Goal: Task Accomplishment & Management: Use online tool/utility

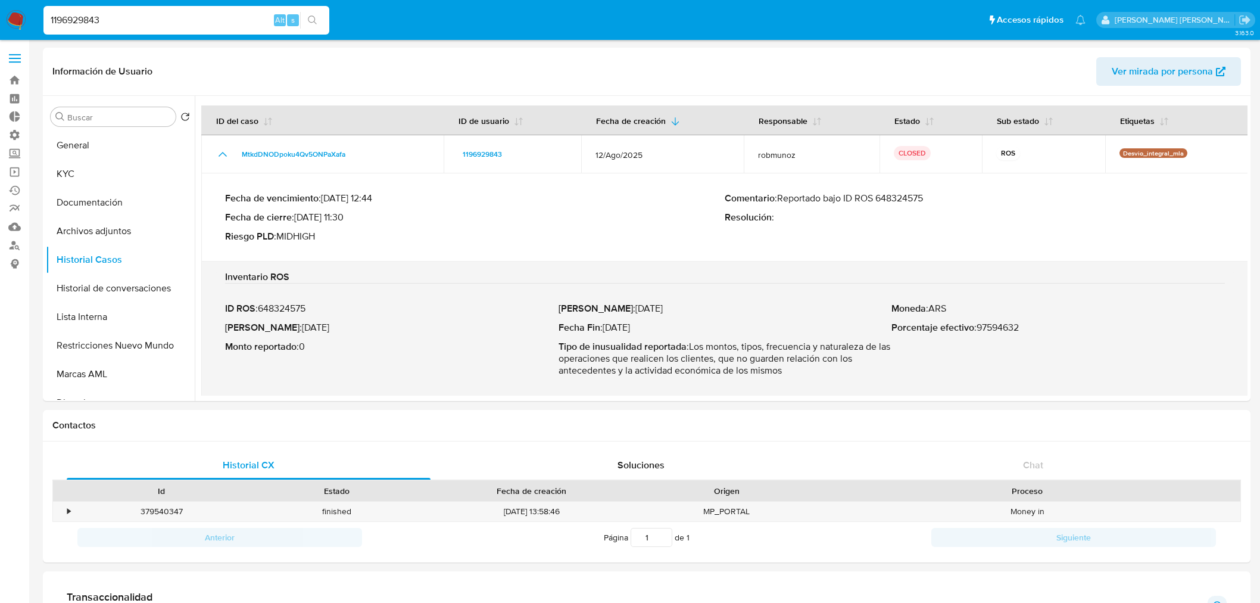
select select "10"
click at [21, 14] on img at bounding box center [16, 20] width 20 height 20
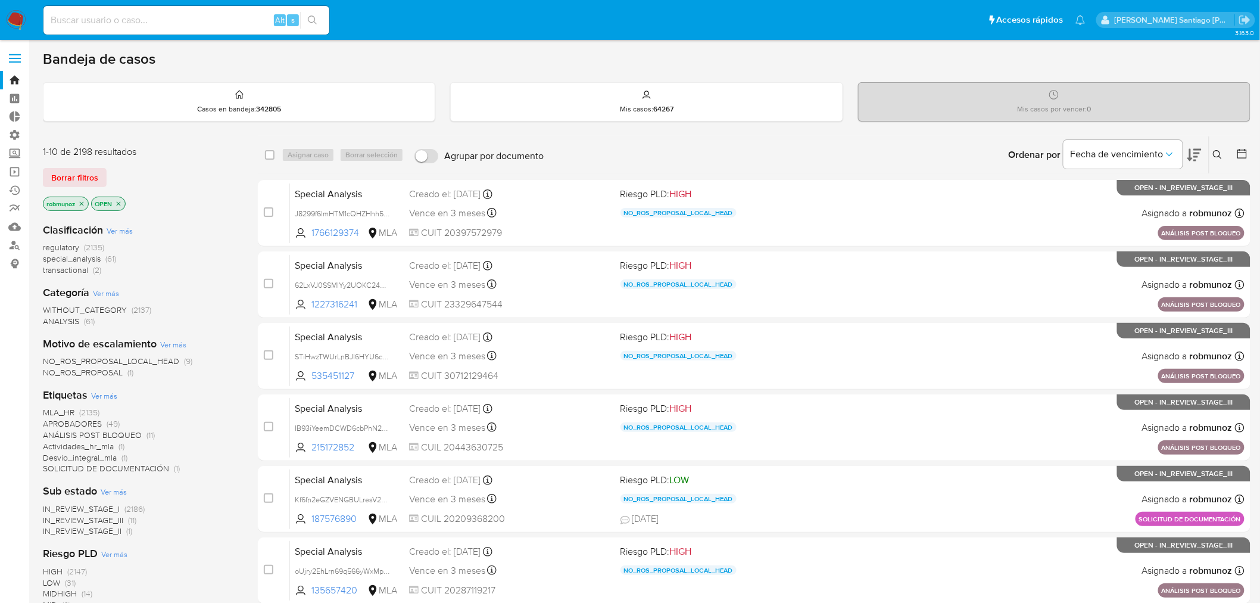
click at [1217, 152] on icon at bounding box center [1218, 155] width 10 height 10
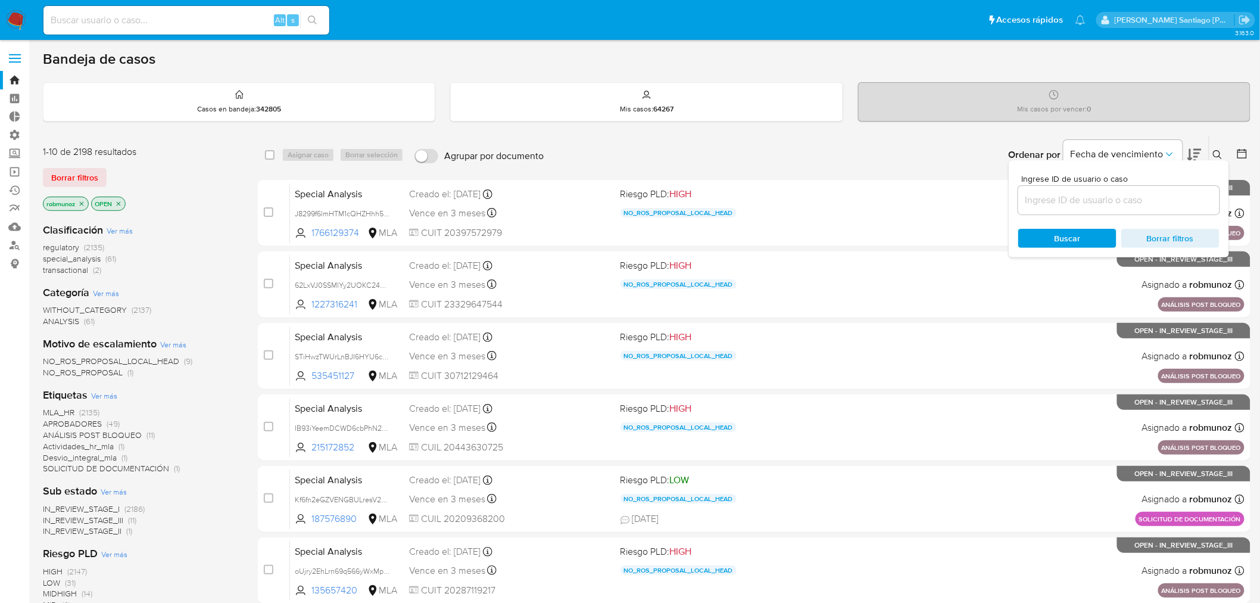
click at [1151, 194] on input at bounding box center [1118, 199] width 201 height 15
type input "Lfqss7gK22m9NLj0u6Tj05G3"
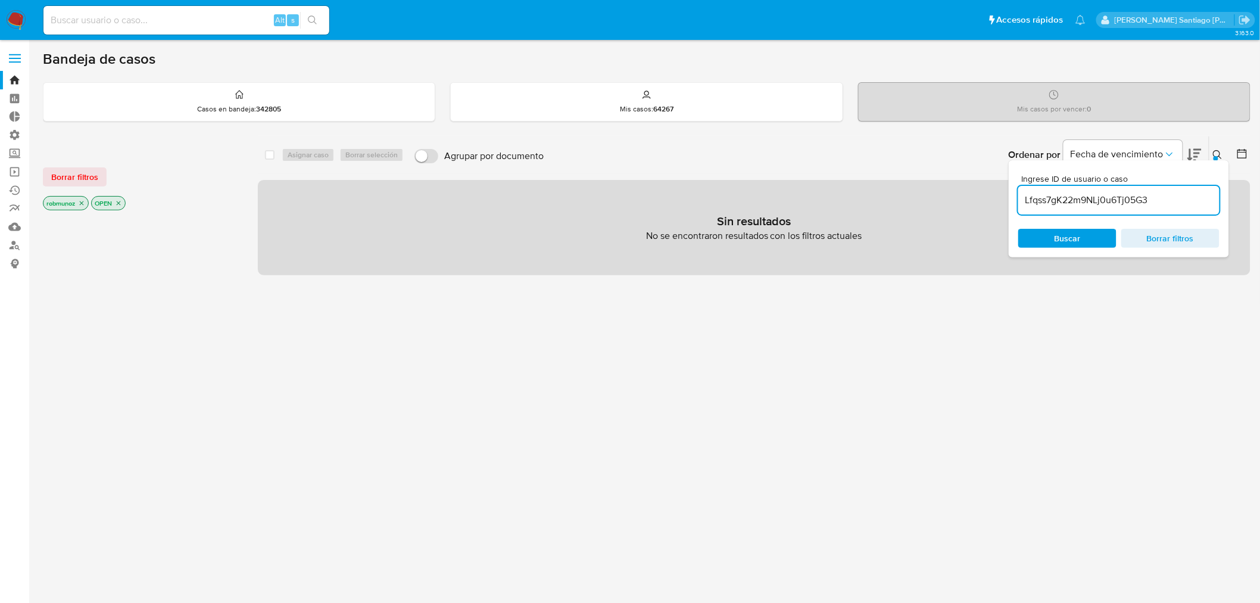
drag, startPoint x: 98, startPoint y: 176, endPoint x: 212, endPoint y: 179, distance: 114.4
click at [96, 176] on button "Borrar filtros" at bounding box center [75, 176] width 64 height 19
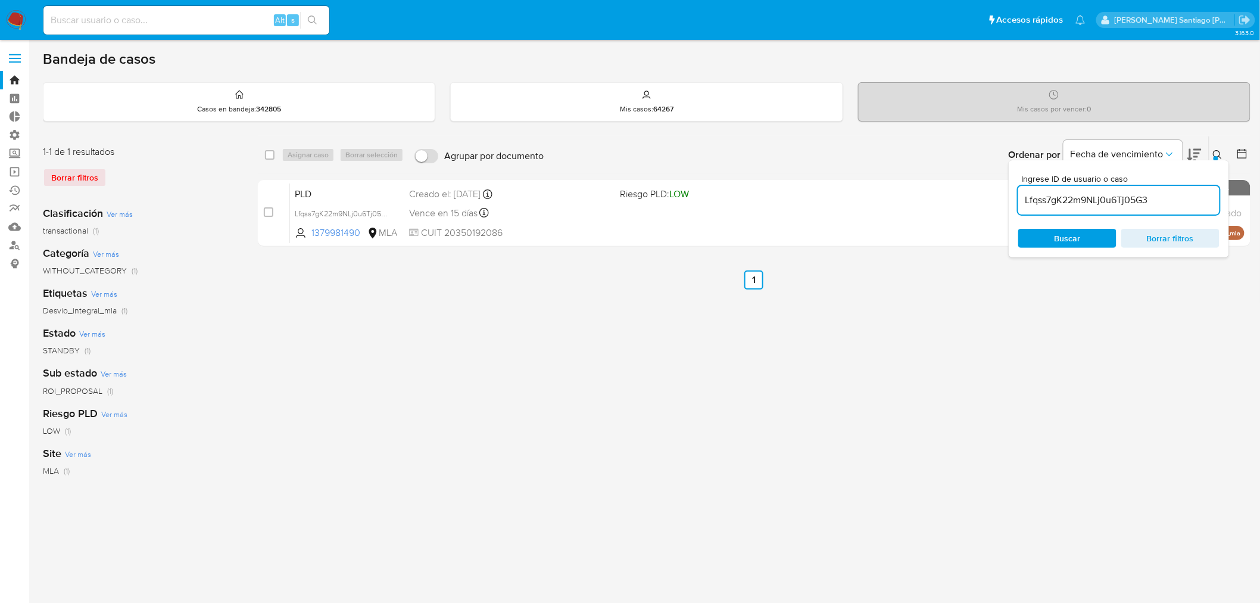
drag, startPoint x: 1223, startPoint y: 151, endPoint x: 1212, endPoint y: 151, distance: 11.3
click at [1223, 152] on button at bounding box center [1220, 155] width 20 height 14
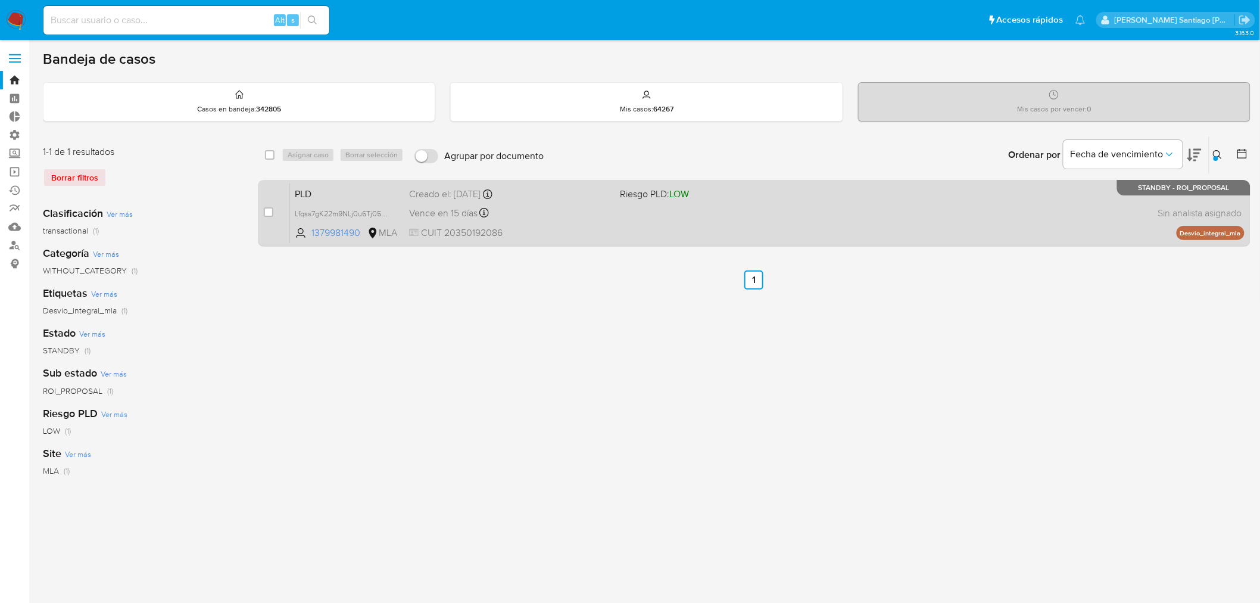
drag, startPoint x: 265, startPoint y: 212, endPoint x: 314, endPoint y: 192, distance: 53.2
click at [266, 212] on input "checkbox" at bounding box center [269, 212] width 10 height 10
checkbox input "true"
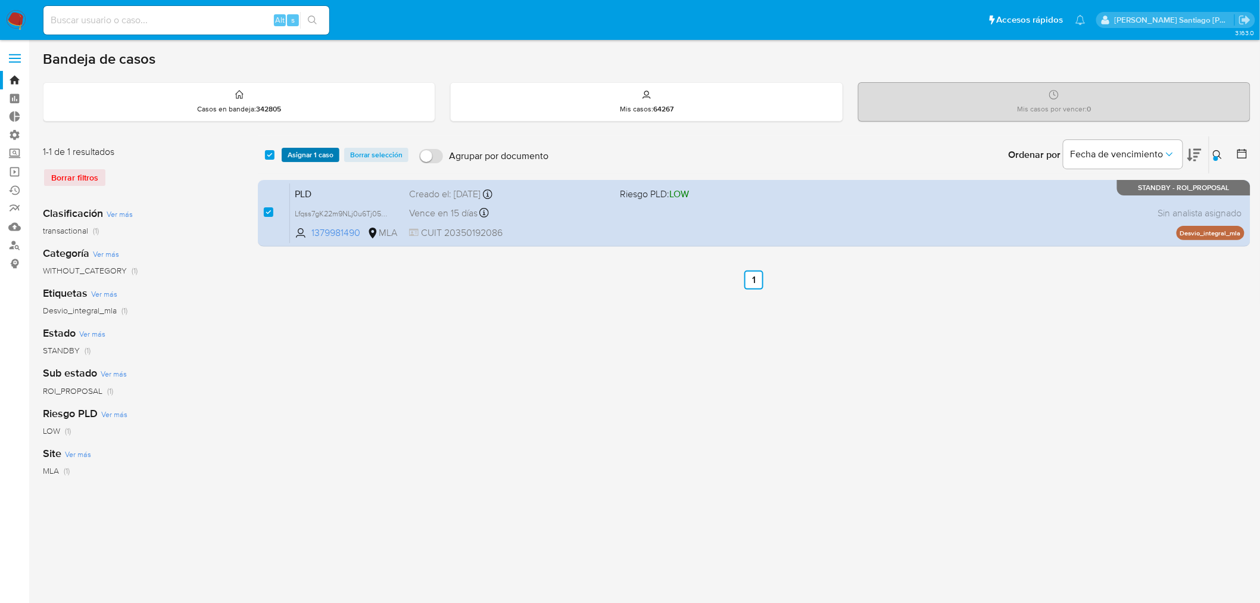
click at [317, 153] on span "Asignar 1 caso" at bounding box center [311, 155] width 46 height 12
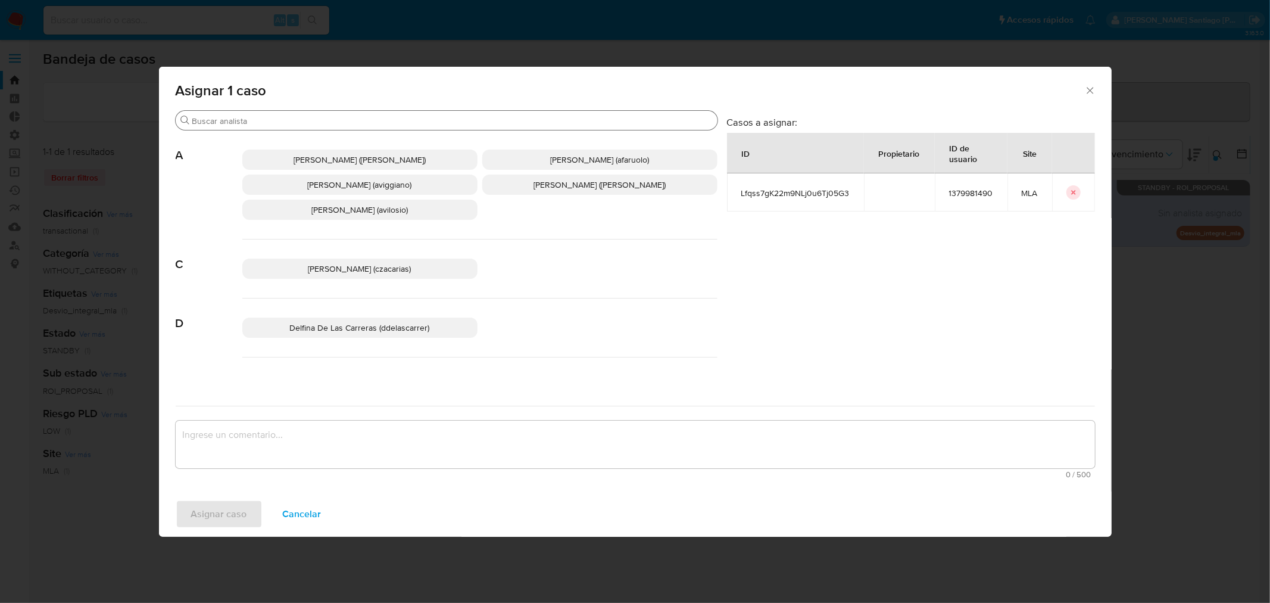
click at [334, 119] on input "Buscar" at bounding box center [452, 121] width 521 height 11
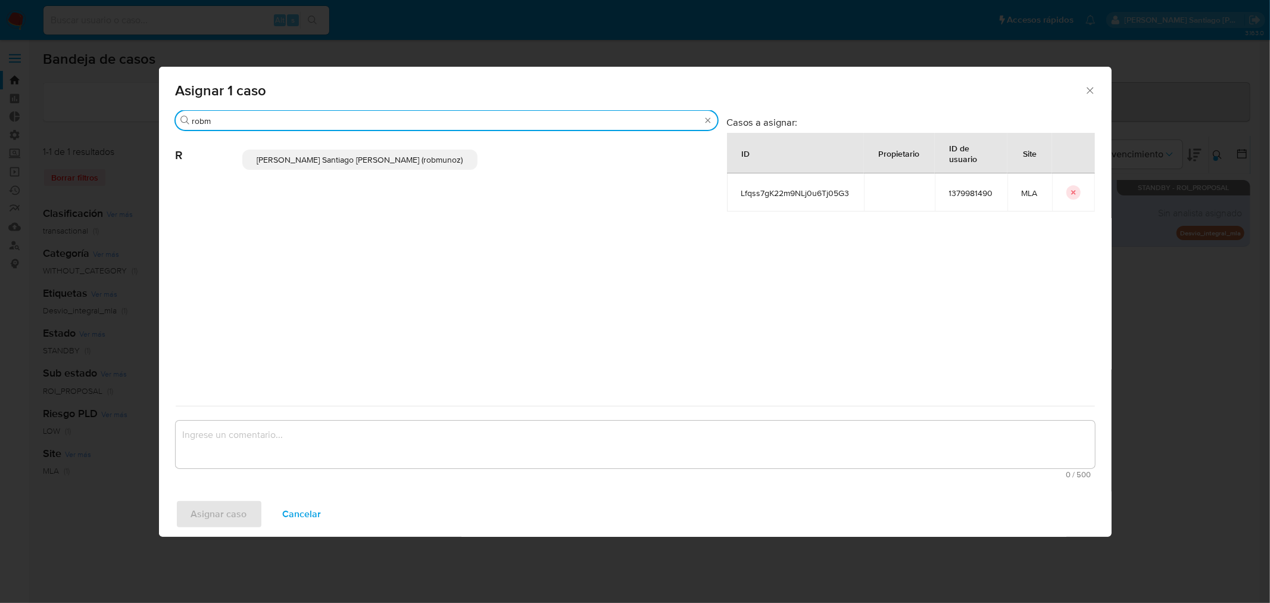
type input "robm"
click at [316, 164] on span "Roberto Santiago Munoz (robmunoz)" at bounding box center [360, 160] width 206 height 12
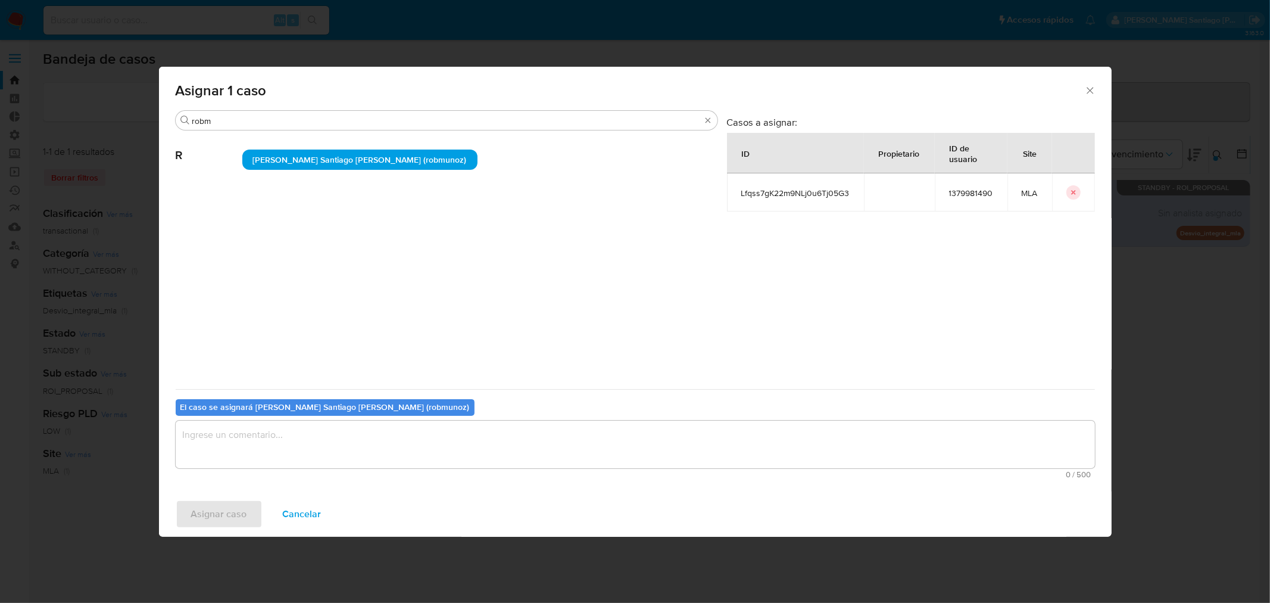
click at [293, 437] on textarea "assign-modal" at bounding box center [636, 444] width 920 height 48
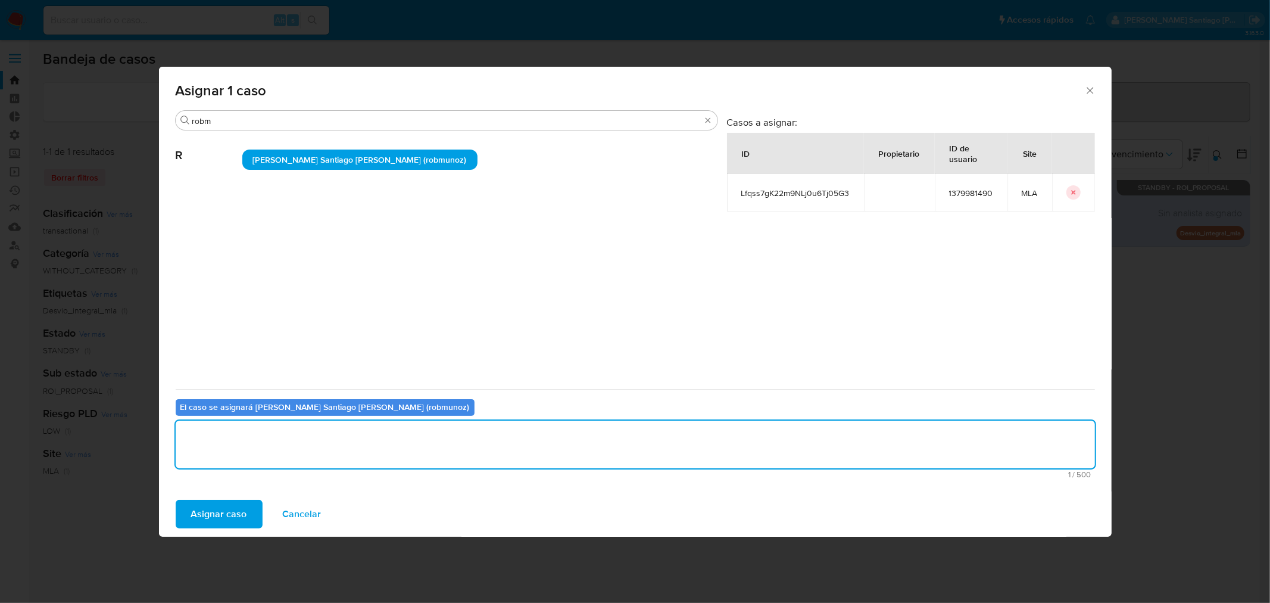
click at [225, 524] on span "Asignar caso" at bounding box center [219, 514] width 56 height 26
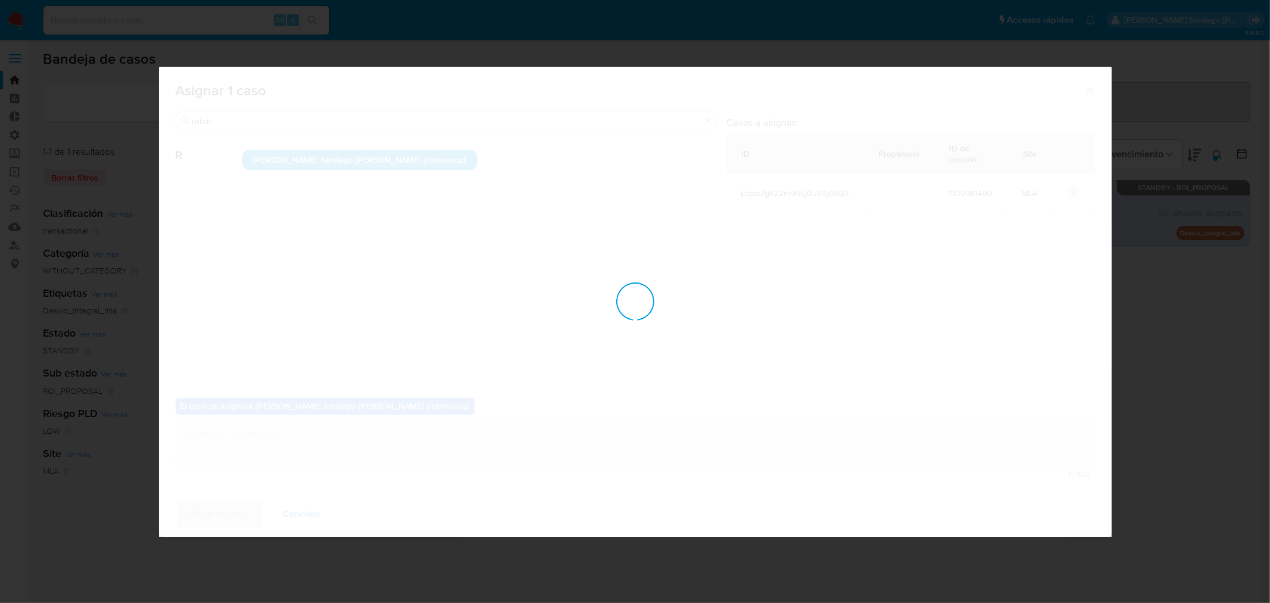
checkbox input "false"
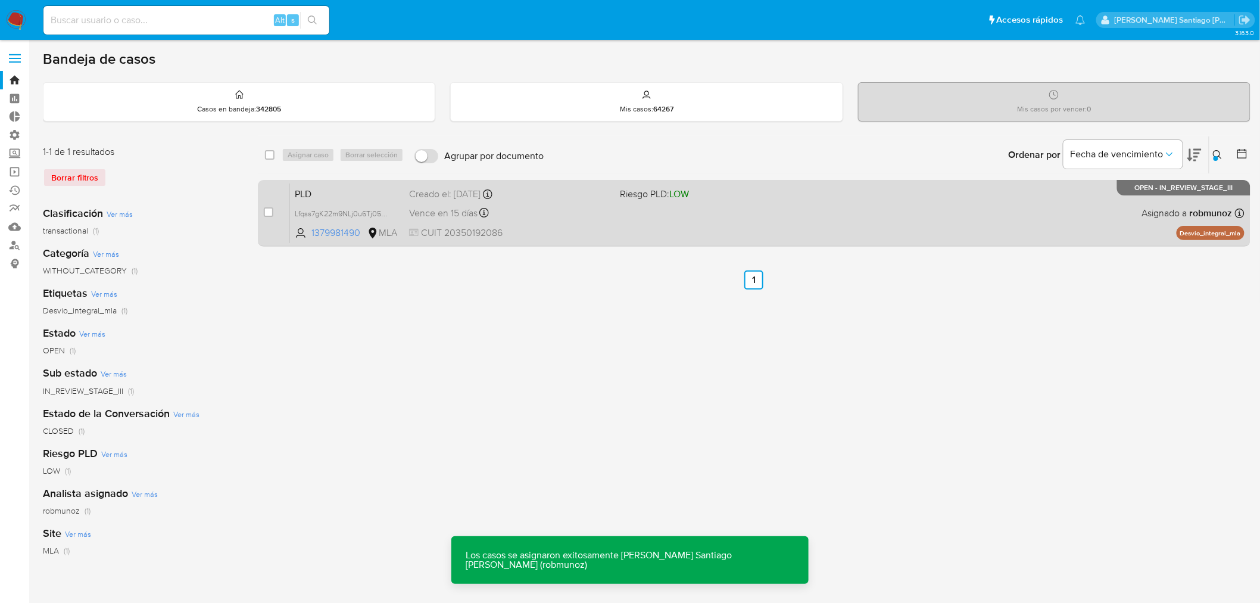
click at [638, 242] on div "case-item-checkbox No es posible asignar el caso PLD Lfqss7gK22m9NLj0u6Tj05G3 1…" at bounding box center [754, 213] width 993 height 67
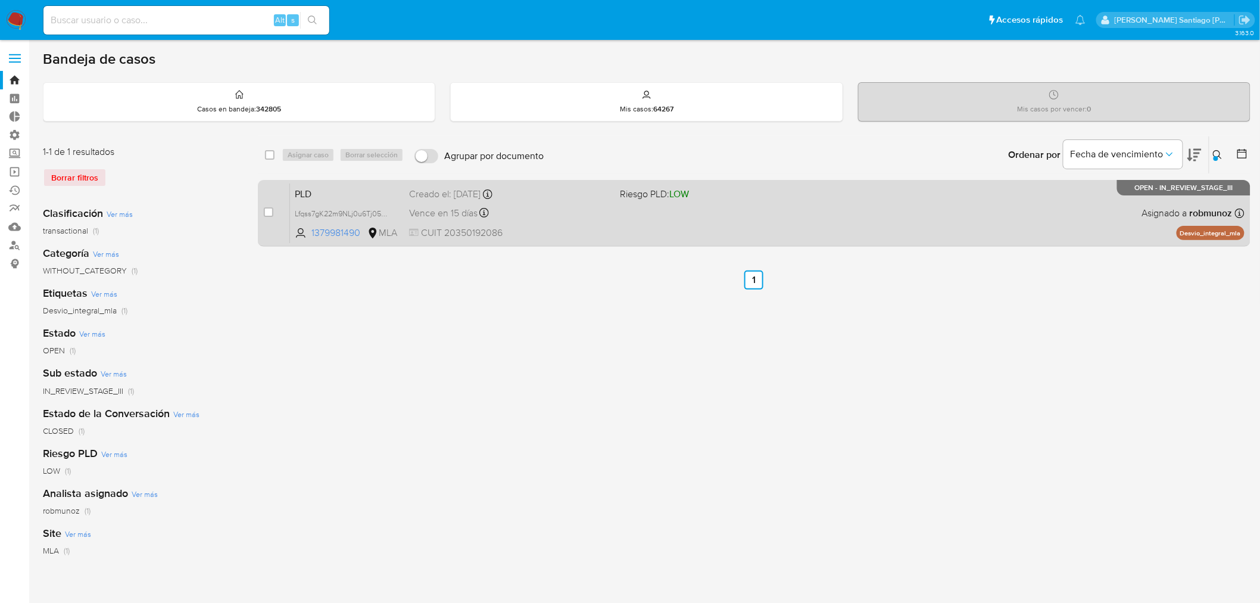
click at [617, 233] on div "PLD Lfqss7gK22m9NLj0u6Tj05G3 1379981490 MLA Riesgo PLD: LOW Creado el: 12/08/20…" at bounding box center [767, 213] width 955 height 60
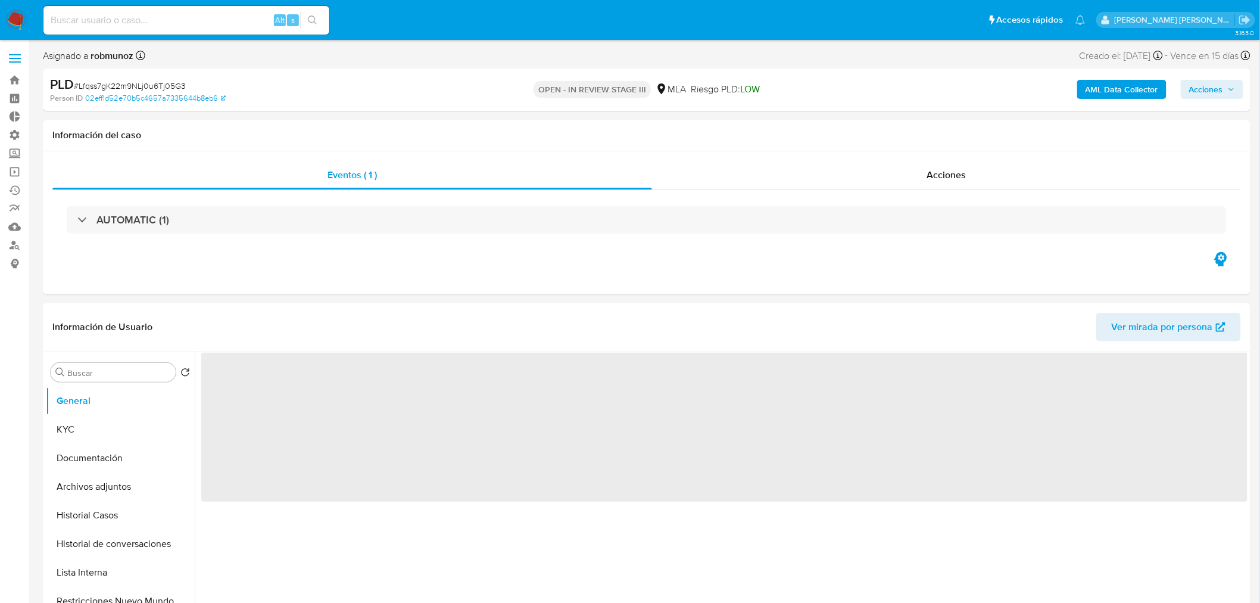
select select "10"
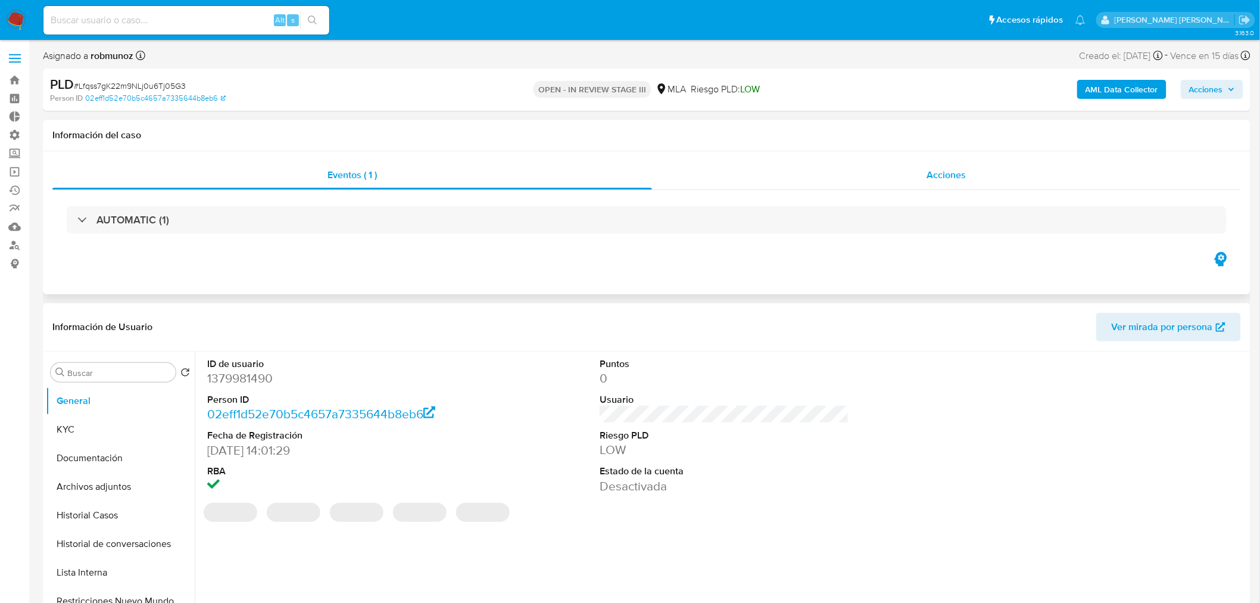
click at [980, 176] on div "Acciones" at bounding box center [947, 175] width 590 height 29
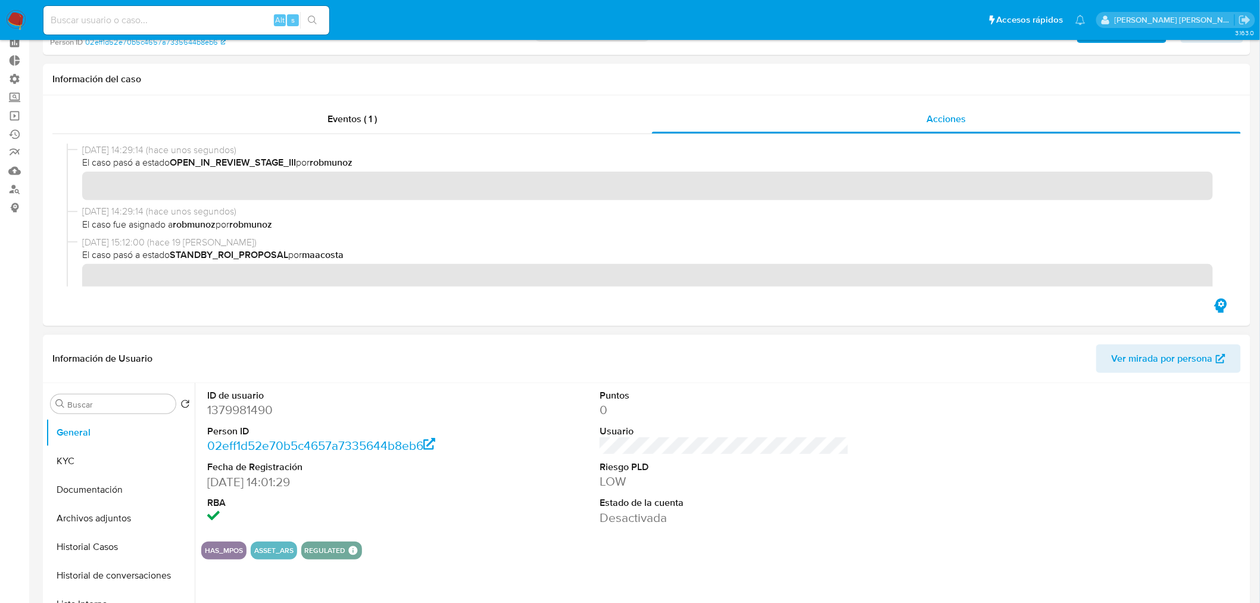
scroll to position [198, 0]
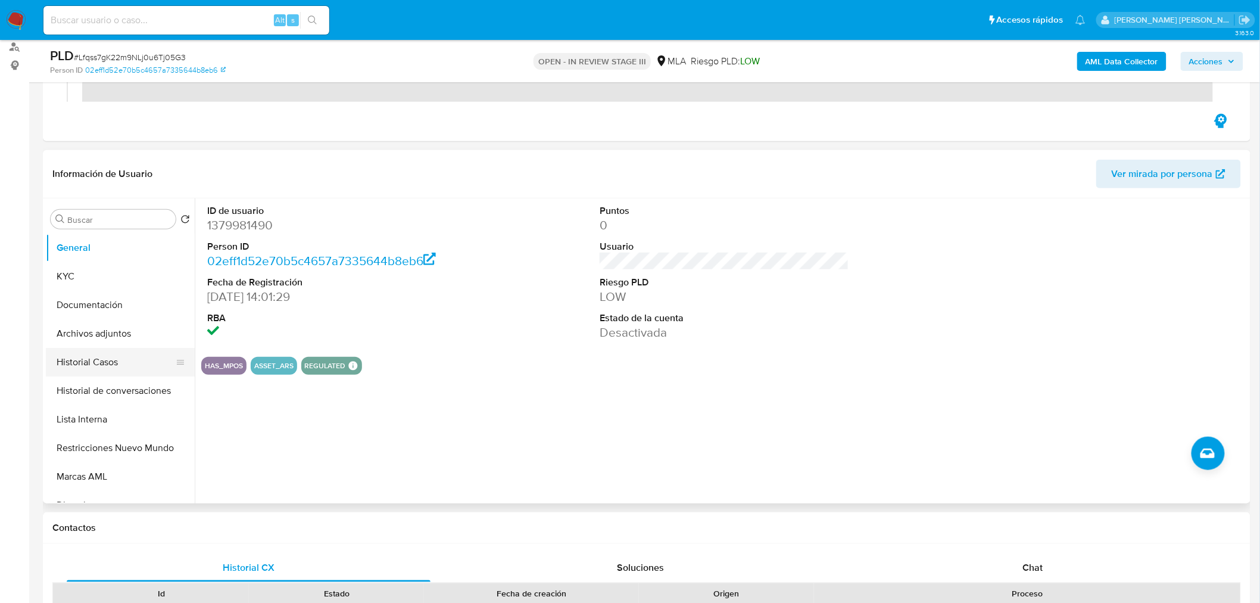
click at [98, 365] on button "Historial Casos" at bounding box center [115, 362] width 139 height 29
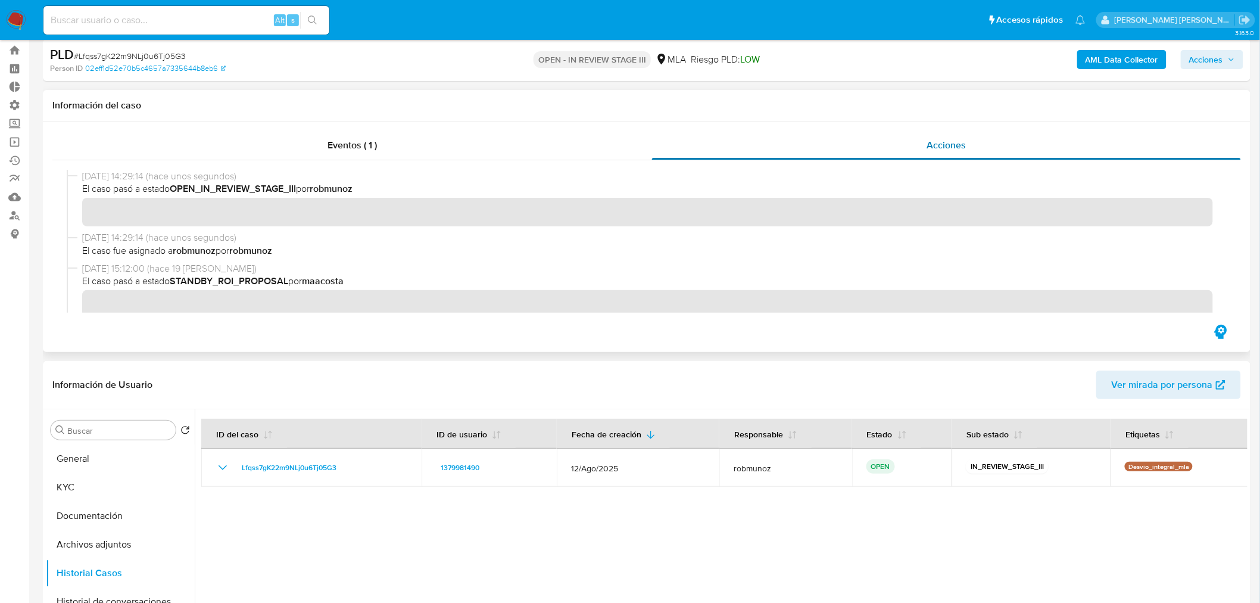
scroll to position [0, 0]
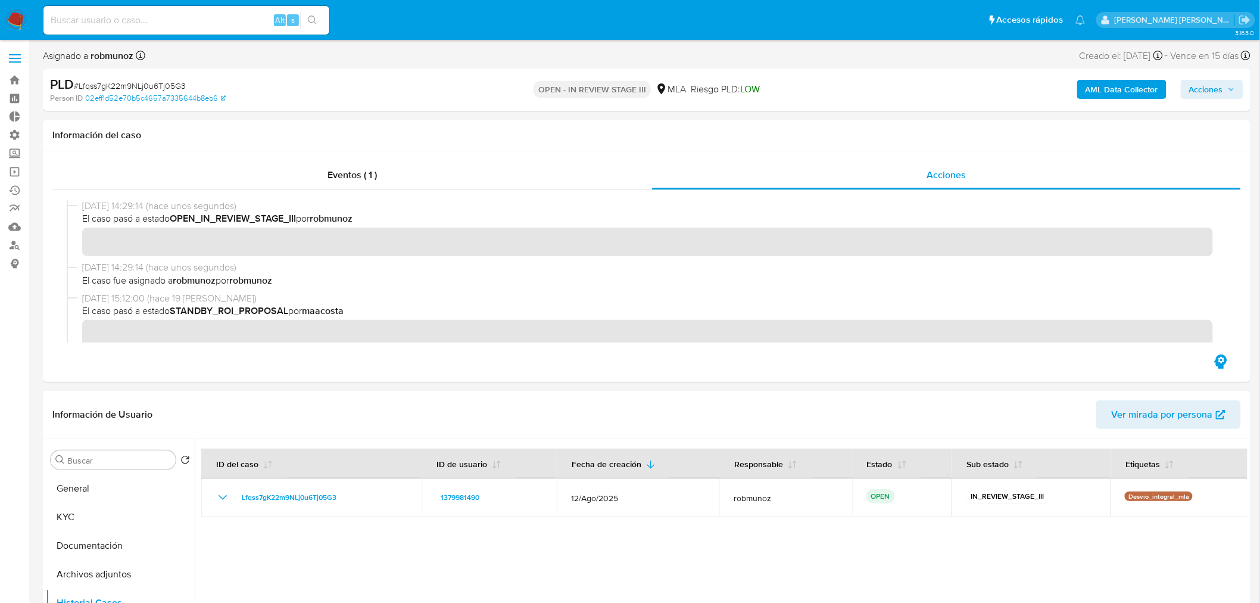
click at [1228, 91] on span "Acciones" at bounding box center [1212, 89] width 46 height 17
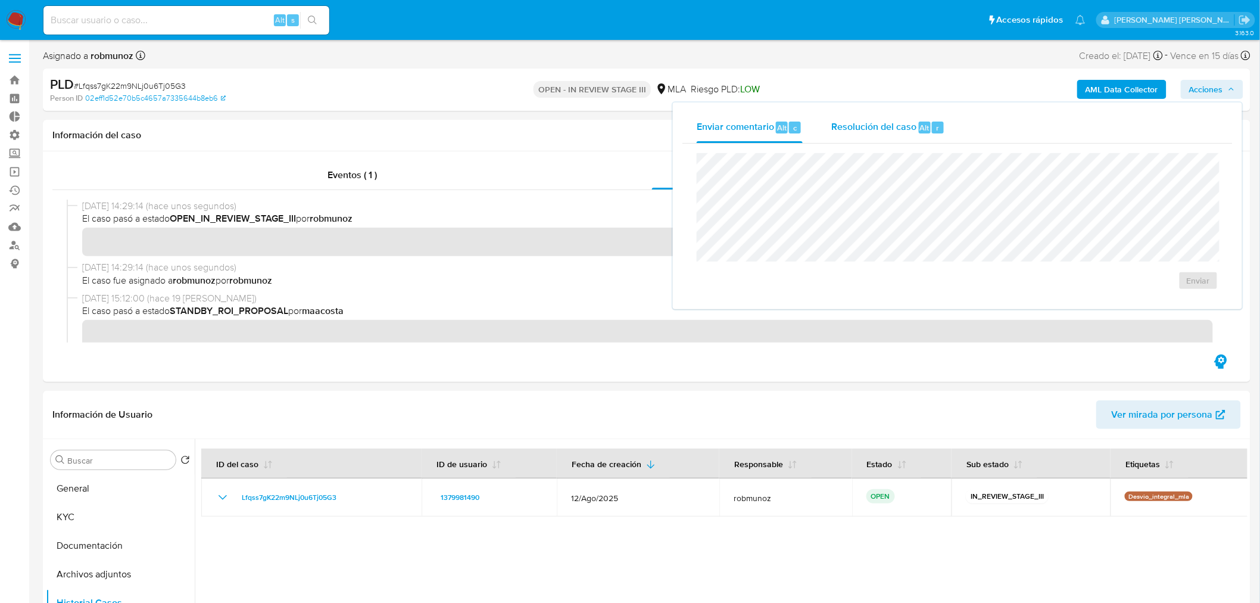
click at [930, 114] on div "Resolución del caso Alt r" at bounding box center [888, 127] width 114 height 31
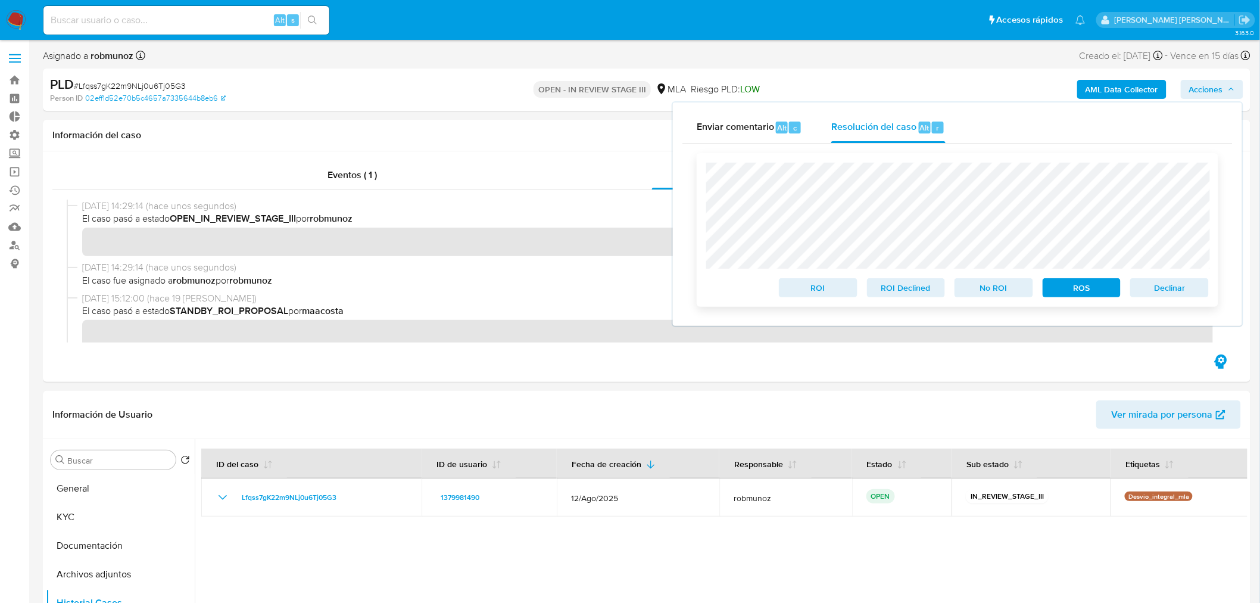
click at [1078, 288] on span "ROS" at bounding box center [1082, 287] width 62 height 17
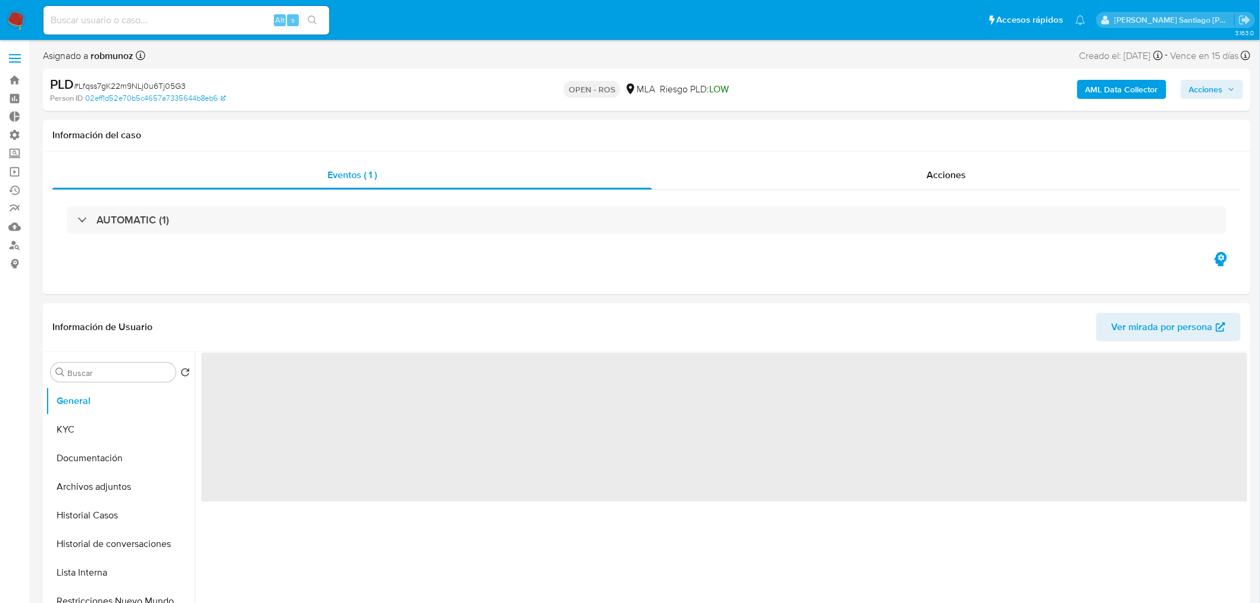
select select "10"
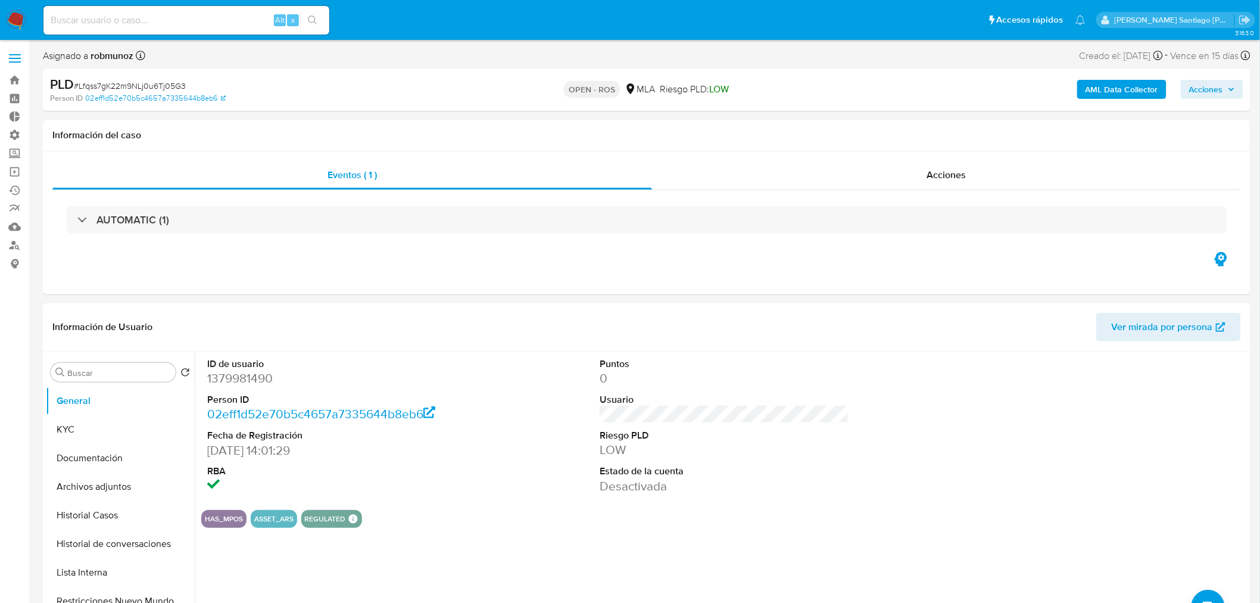
click at [1209, 87] on span "Acciones" at bounding box center [1206, 89] width 34 height 19
click at [890, 110] on div "Enviar comentario Alt c Resolución del caso Alt r Enviar" at bounding box center [957, 206] width 569 height 209
click at [93, 430] on button "KYC" at bounding box center [115, 429] width 139 height 29
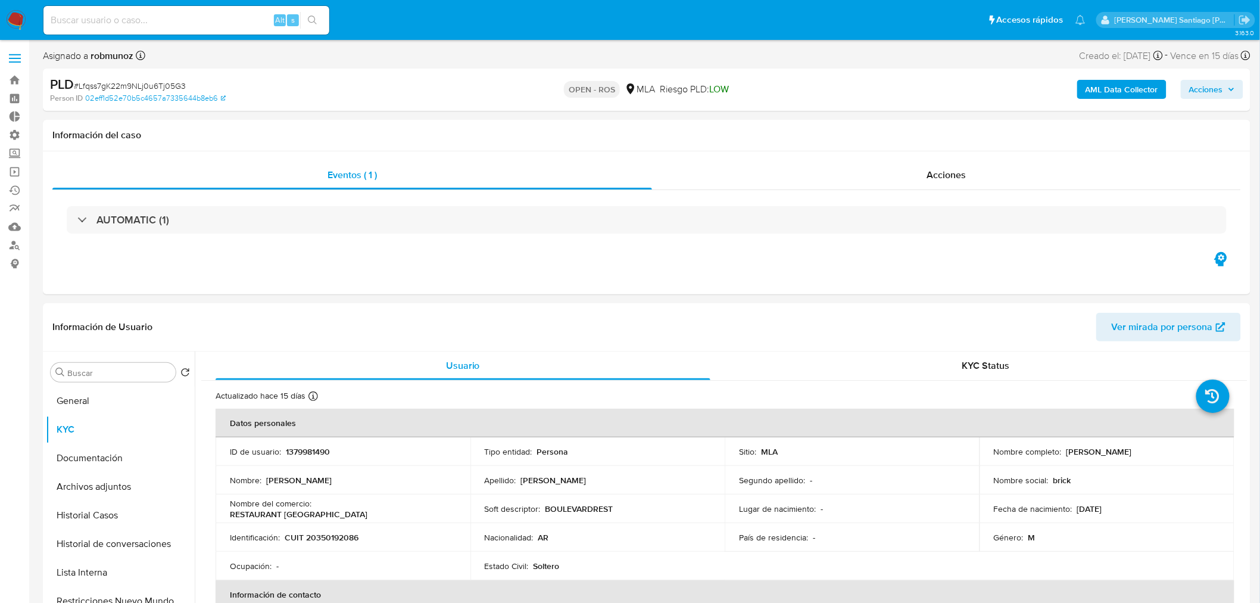
click at [1189, 86] on button "Acciones" at bounding box center [1212, 89] width 63 height 19
click at [919, 129] on div "Alt" at bounding box center [925, 128] width 12 height 12
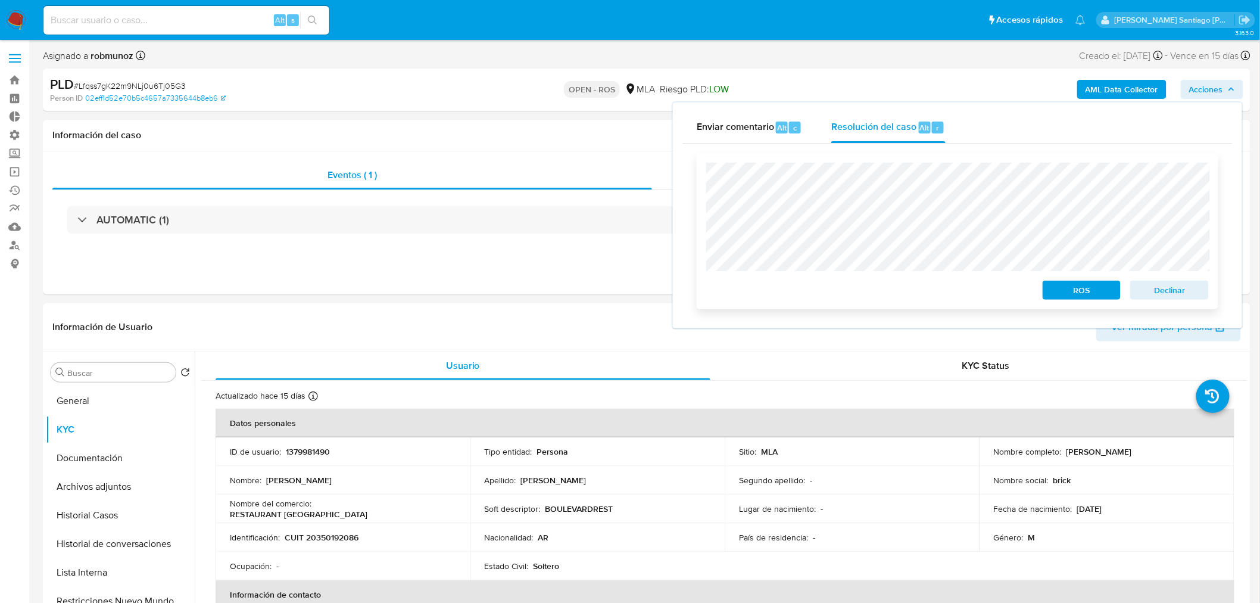
click at [1086, 283] on span "ROS" at bounding box center [1082, 290] width 62 height 17
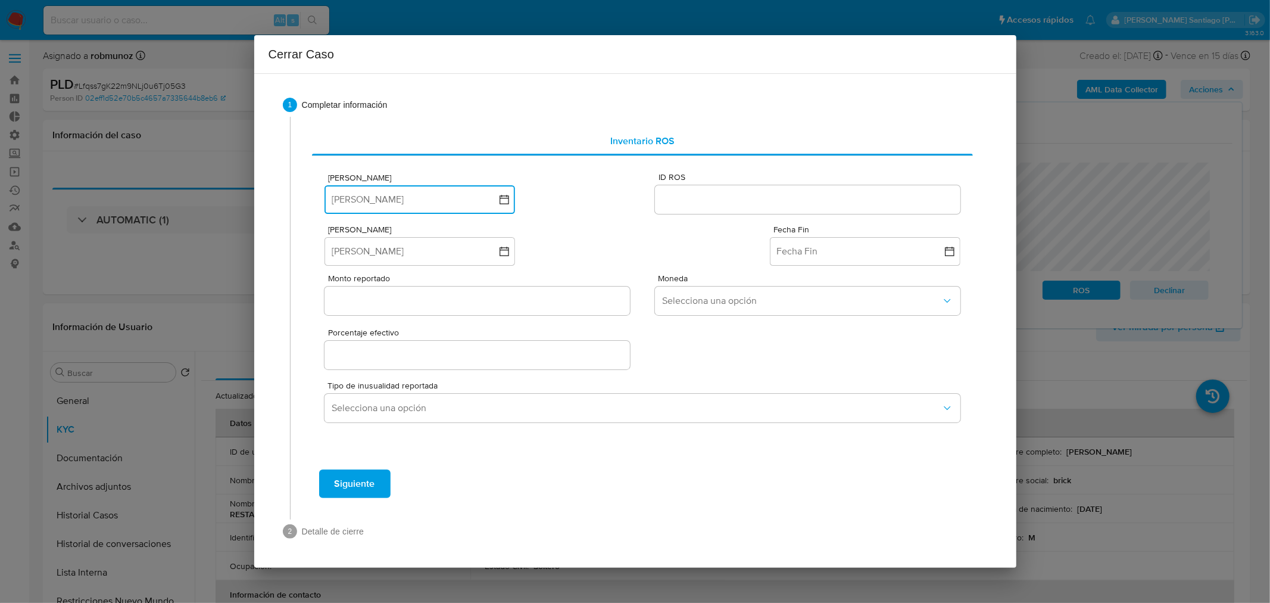
click at [476, 194] on button "Fecha ROS" at bounding box center [420, 199] width 191 height 29
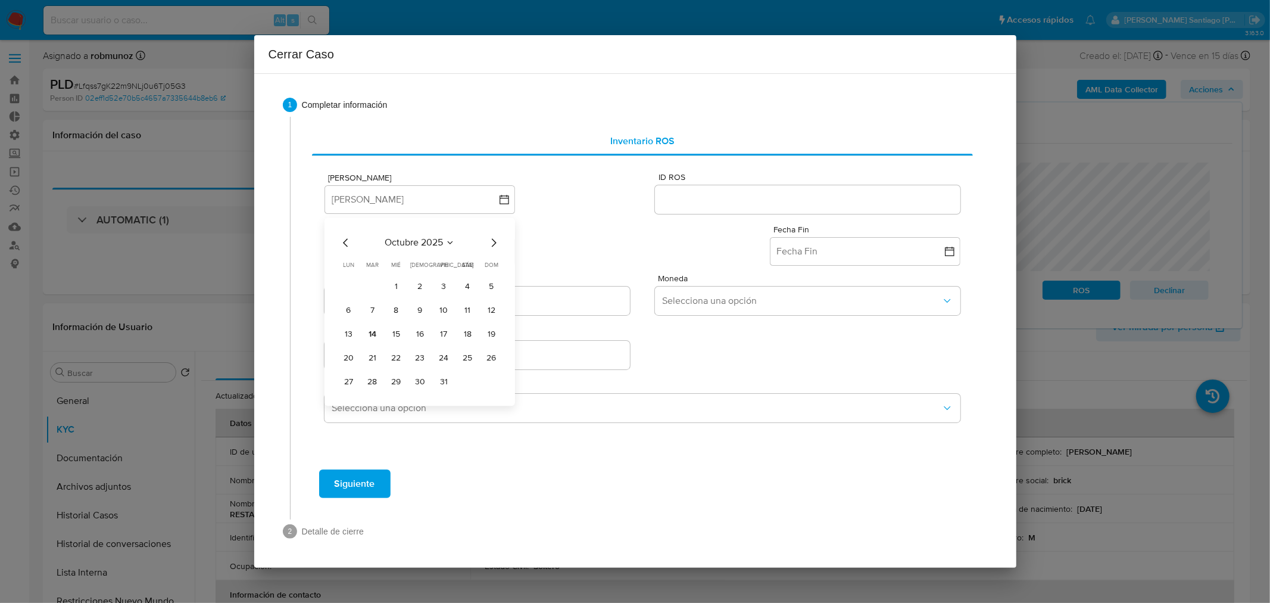
click at [373, 335] on button "14" at bounding box center [372, 334] width 19 height 19
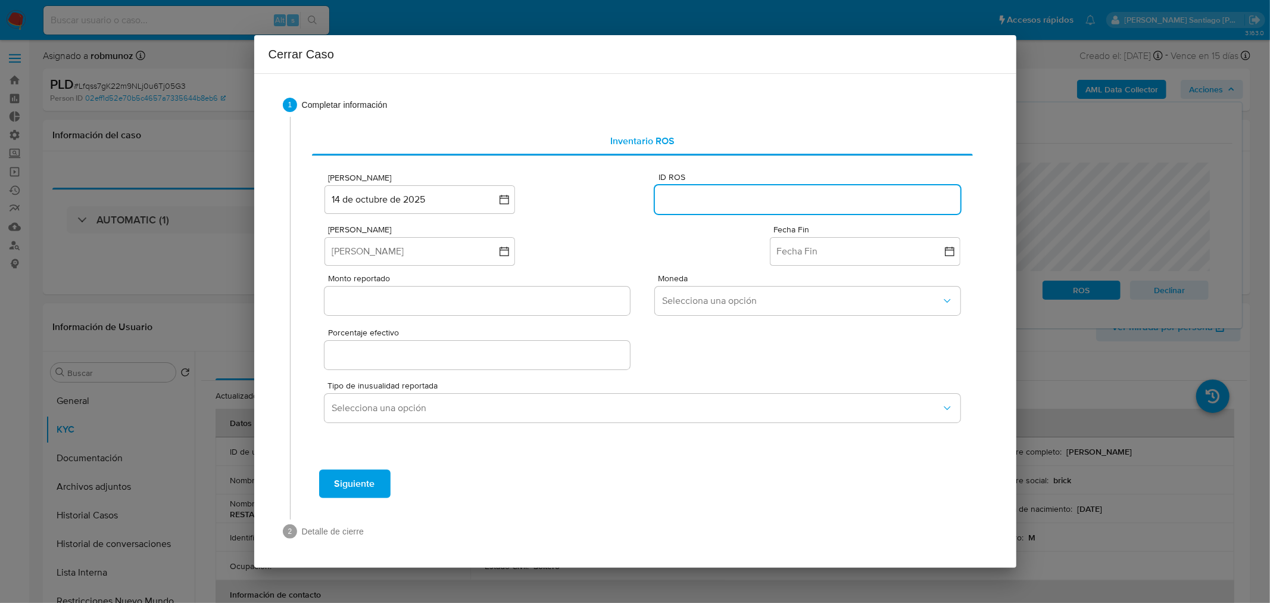
click at [765, 204] on input "ID ROS" at bounding box center [807, 199] width 305 height 15
paste input "650100767"
type input "650100767"
click at [429, 241] on button "Fecha Inicio" at bounding box center [420, 251] width 191 height 29
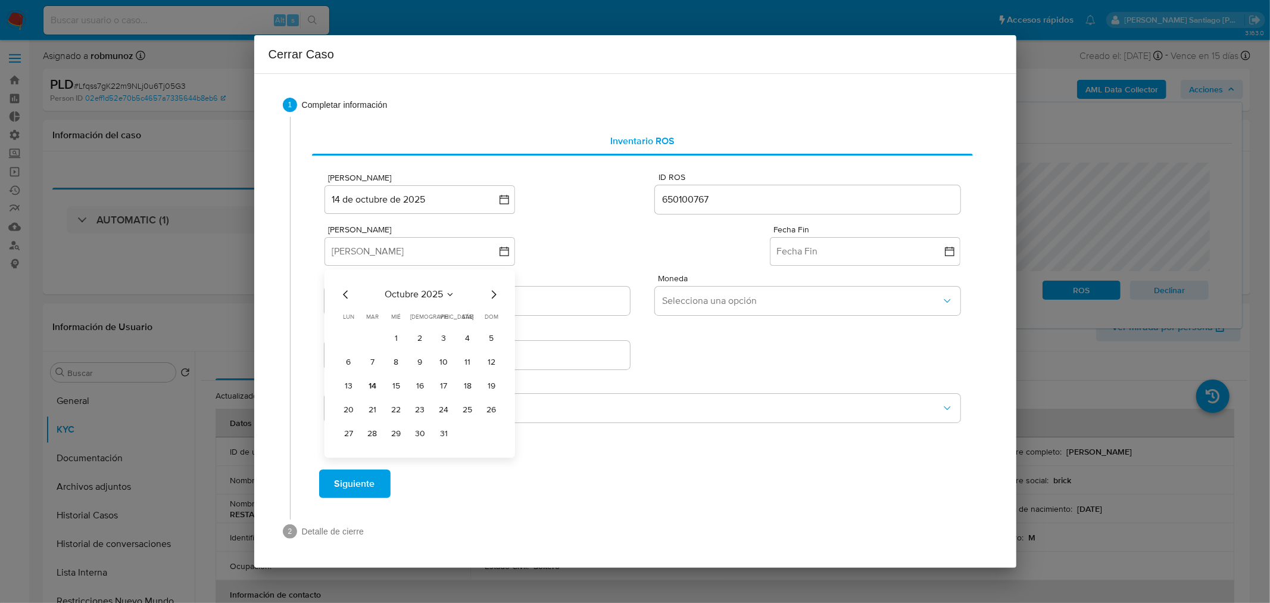
click at [346, 295] on icon "Mes anterior" at bounding box center [346, 294] width 14 height 14
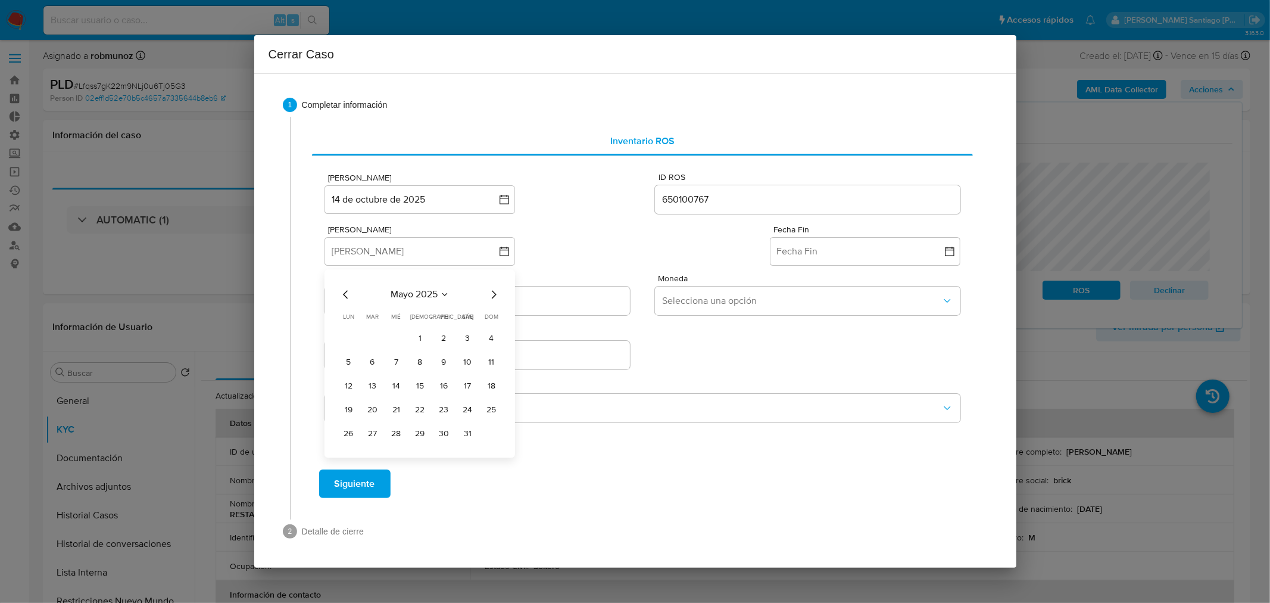
click at [341, 295] on icon "Mes anterior" at bounding box center [346, 294] width 14 height 14
click at [376, 335] on button "1" at bounding box center [372, 338] width 19 height 19
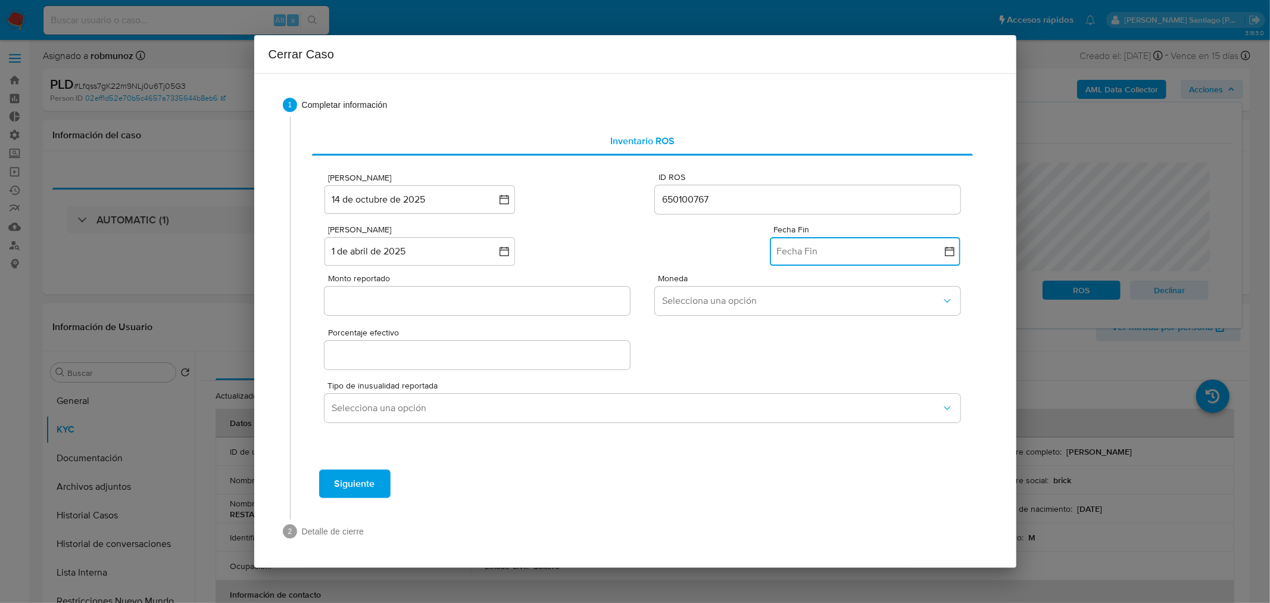
click at [805, 250] on button "Fecha Fin" at bounding box center [865, 251] width 191 height 29
click at [793, 295] on icon "Mes anterior" at bounding box center [791, 294] width 14 height 14
click at [861, 422] on tbody "1 2 3 4 5 6 7 8 9 10 11 12 13 14 15 16 17 18 19 20 21 22 23 24 25 26 27 28 29 3…" at bounding box center [865, 386] width 162 height 114
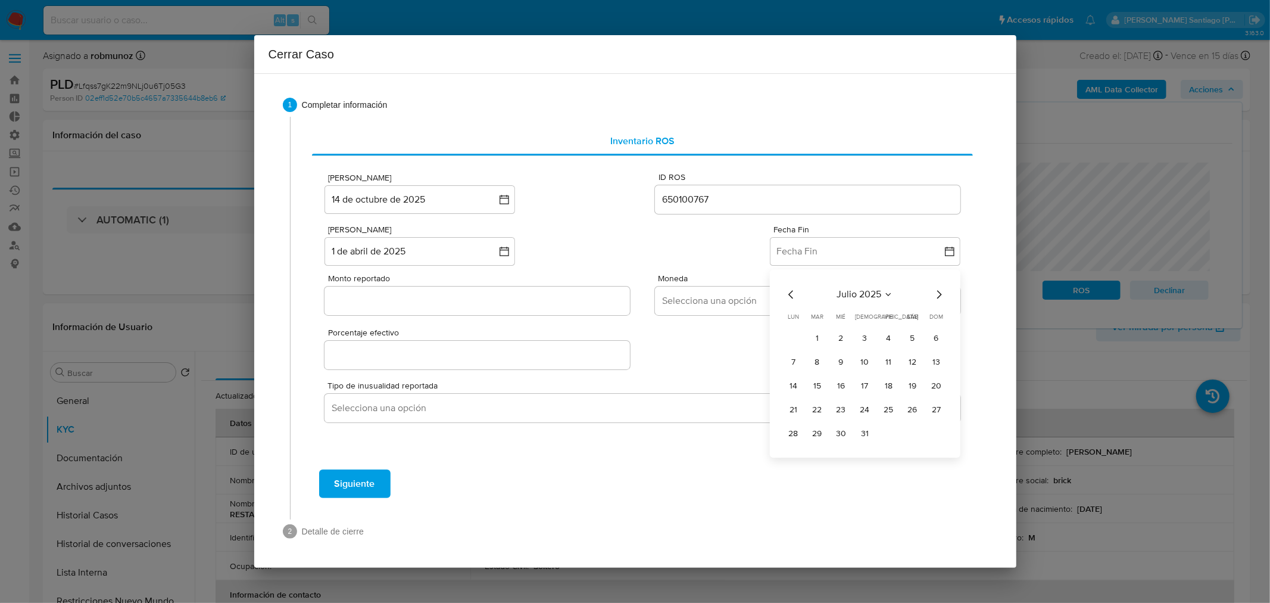
click at [473, 298] on input "Monto reportado" at bounding box center [477, 300] width 305 height 15
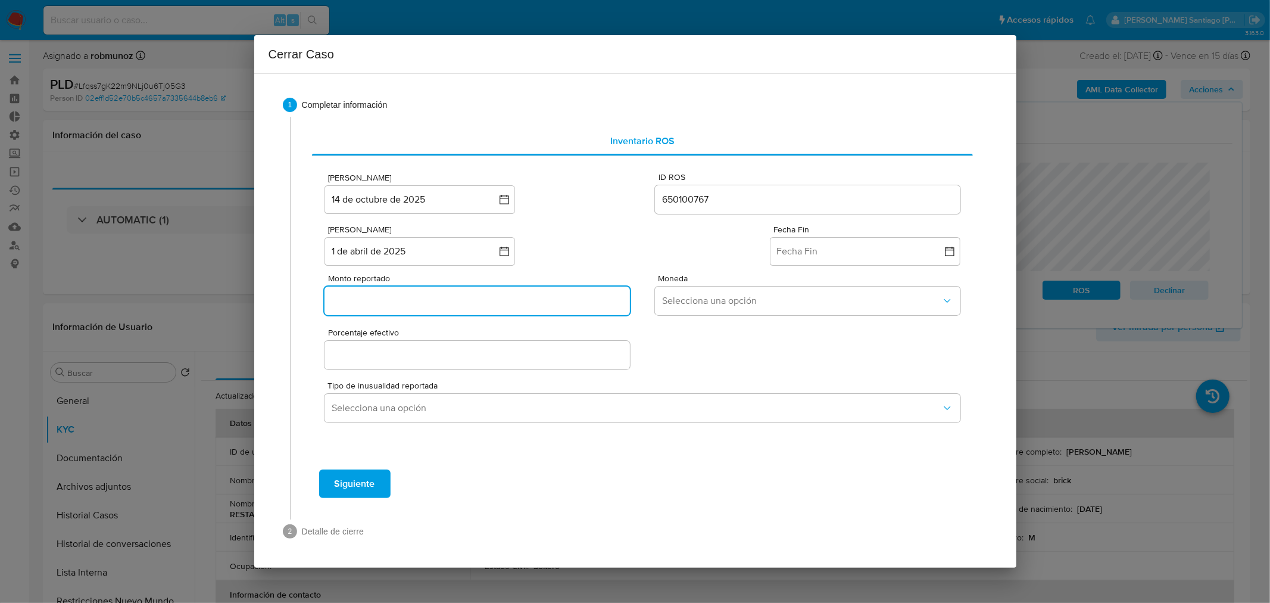
click at [524, 304] on input "Monto reportado" at bounding box center [477, 300] width 305 height 15
paste input "58763553"
type input "58763553"
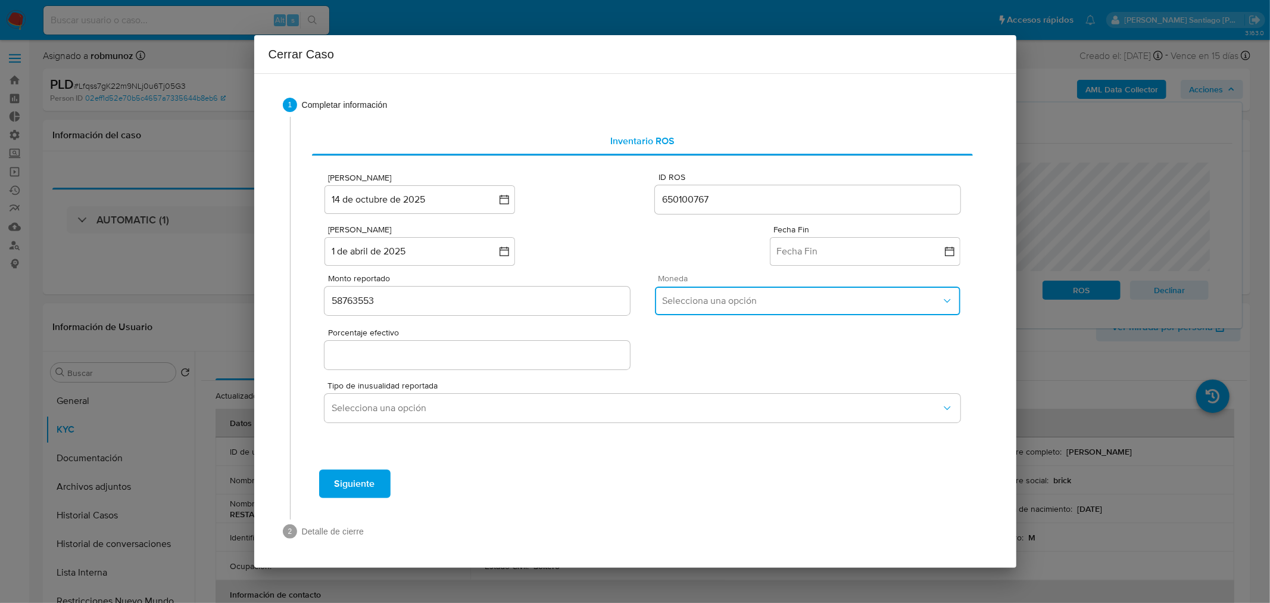
click at [689, 311] on button "Selecciona una opción" at bounding box center [807, 300] width 305 height 29
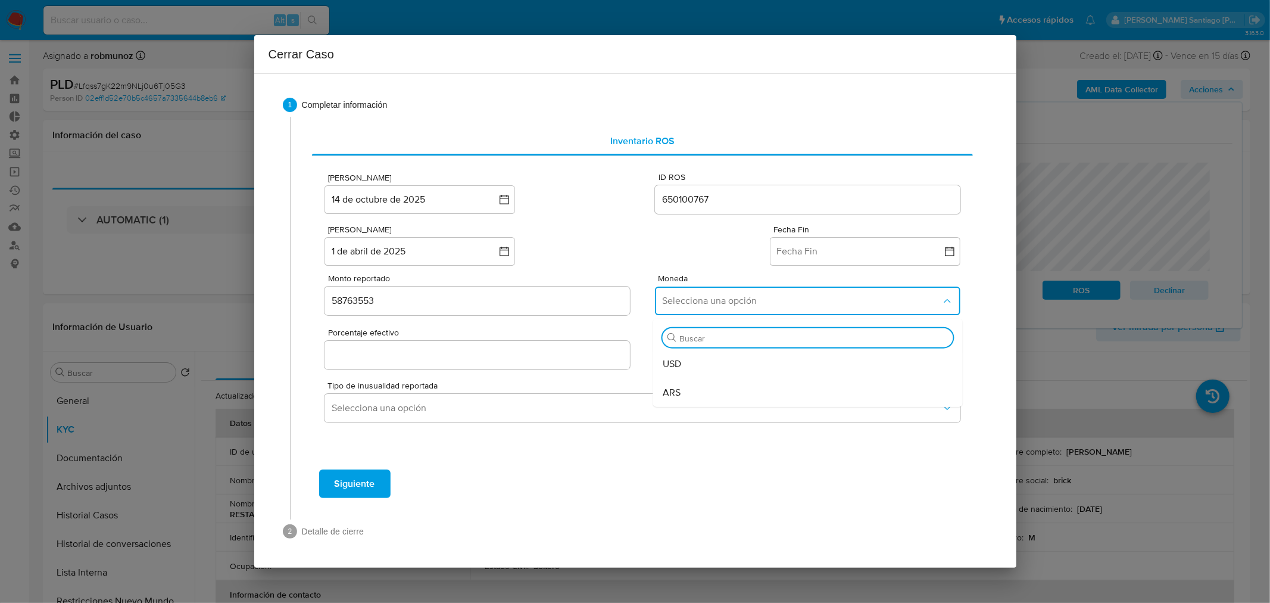
drag, startPoint x: 681, startPoint y: 384, endPoint x: 598, endPoint y: 367, distance: 84.5
click at [680, 385] on div "ARS" at bounding box center [808, 392] width 291 height 29
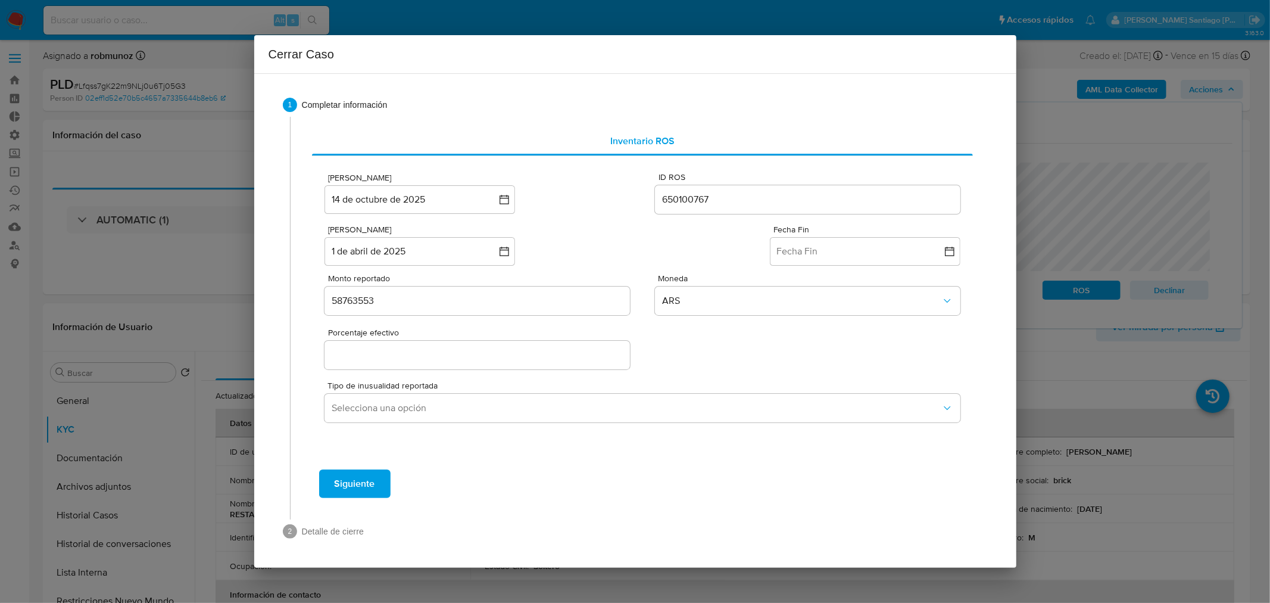
click at [572, 353] on input "Porcentaje efectivo" at bounding box center [477, 354] width 305 height 15
type input "0%"
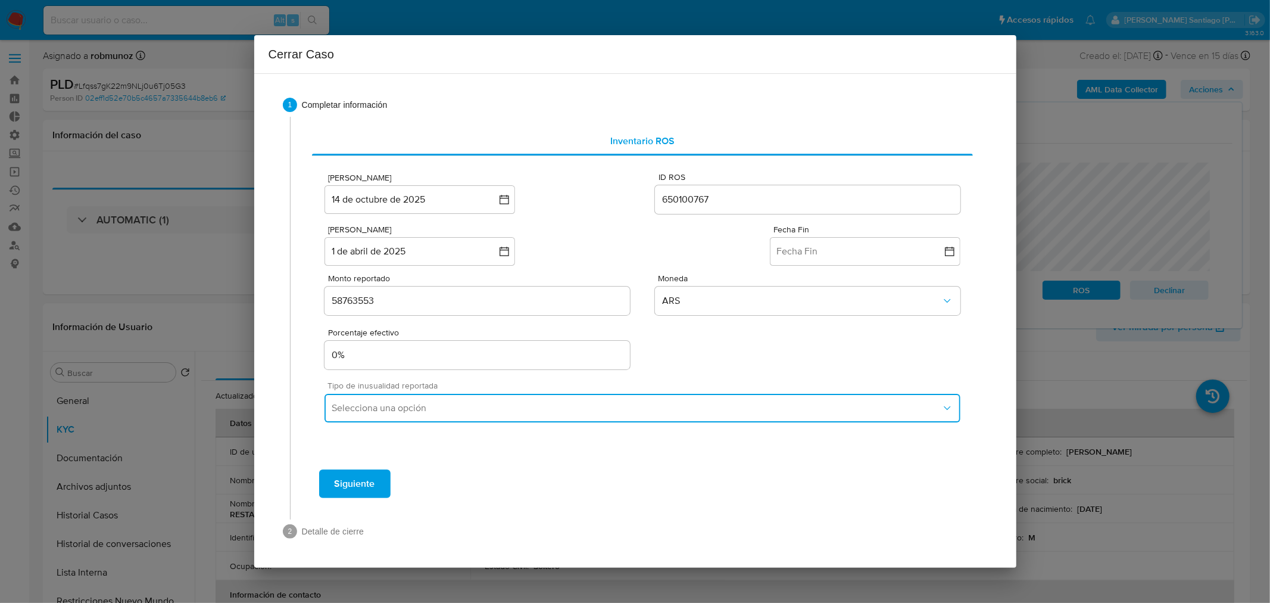
click at [524, 419] on button "Selecciona una opción" at bounding box center [643, 408] width 636 height 29
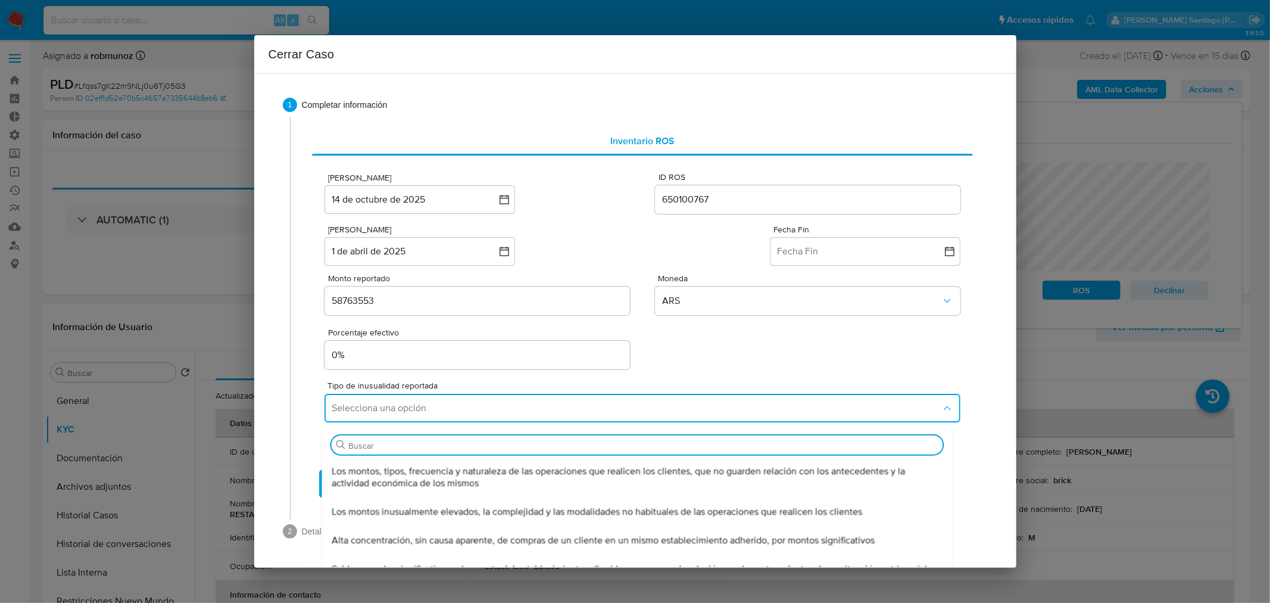
drag, startPoint x: 521, startPoint y: 480, endPoint x: 478, endPoint y: 475, distance: 43.2
click at [521, 478] on span "Los montos, tipos, frecuencia y naturaleza de las operaciones que realicen los …" at bounding box center [638, 477] width 612 height 24
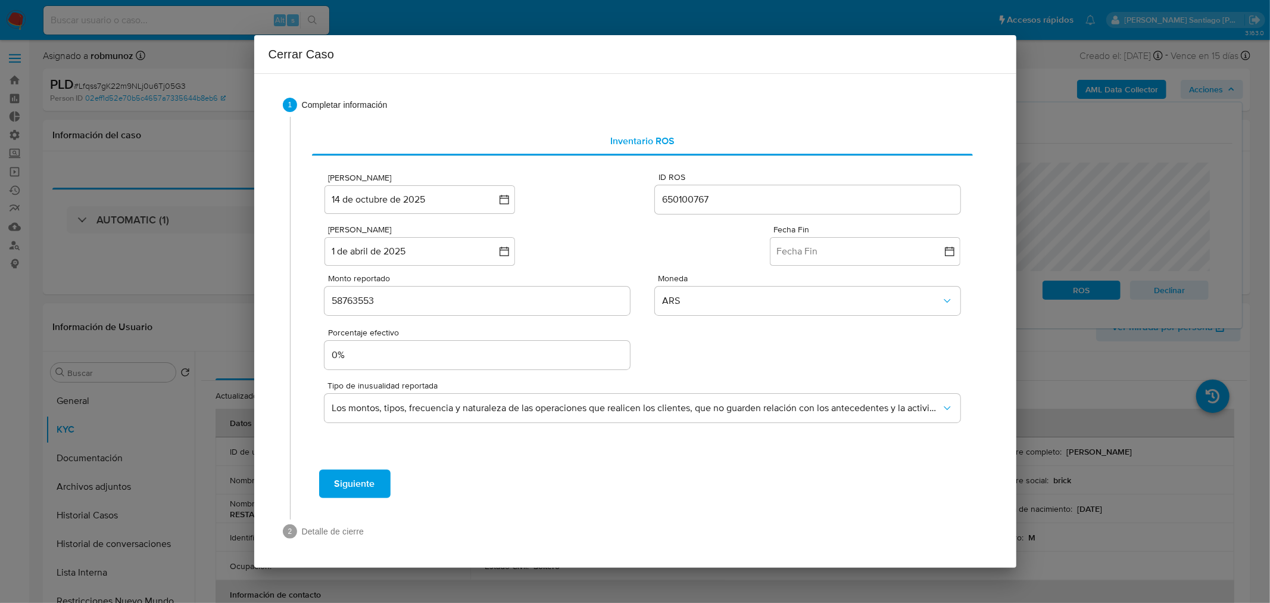
drag, startPoint x: 364, startPoint y: 492, endPoint x: 381, endPoint y: 502, distance: 20.0
click at [366, 491] on span "Siguiente" at bounding box center [355, 484] width 41 height 26
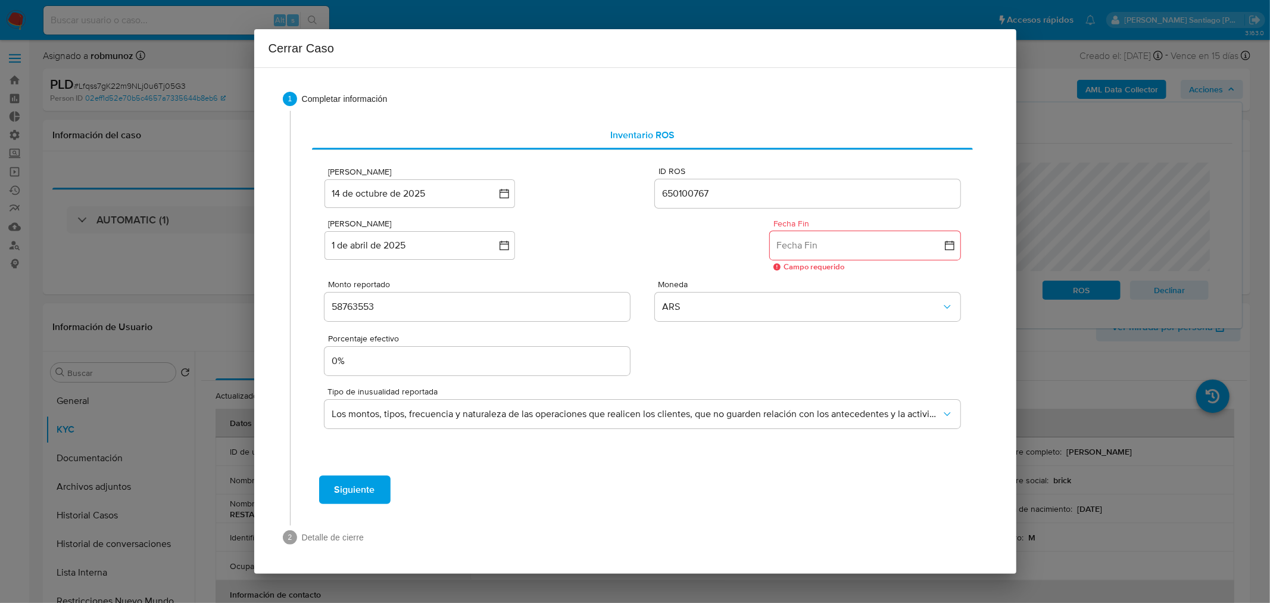
click at [831, 244] on button "Fecha Fin" at bounding box center [865, 245] width 191 height 29
click at [868, 418] on button "31" at bounding box center [865, 427] width 19 height 19
click at [335, 493] on span "Siguiente" at bounding box center [355, 489] width 41 height 26
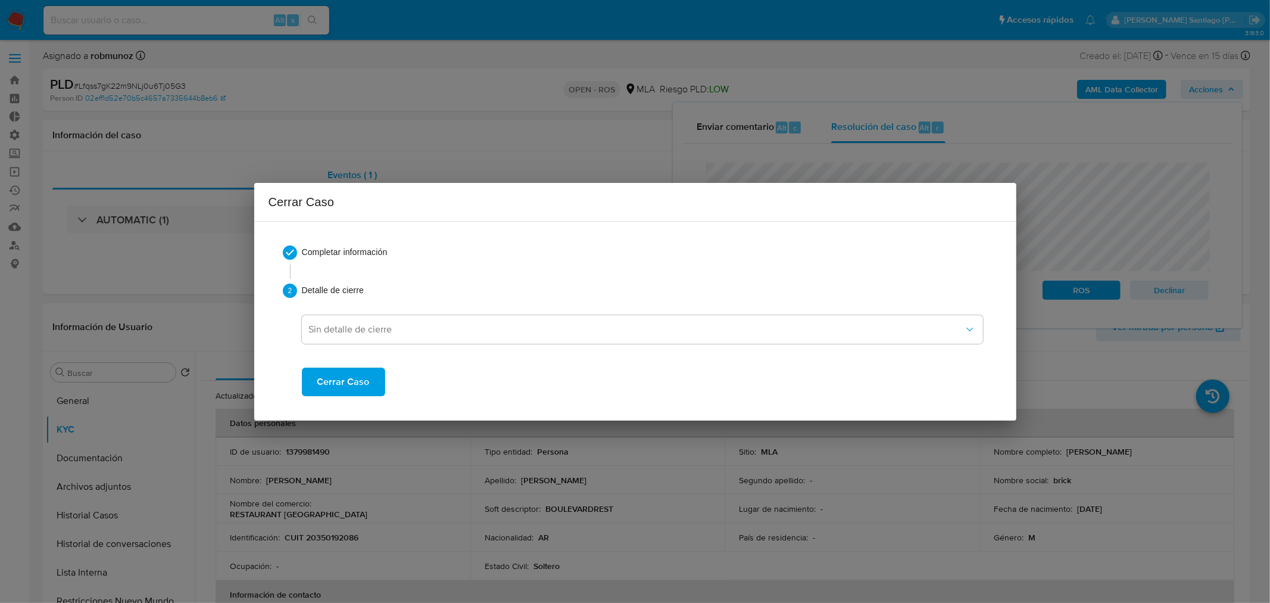
click at [373, 379] on button "Cerrar Caso" at bounding box center [343, 381] width 83 height 29
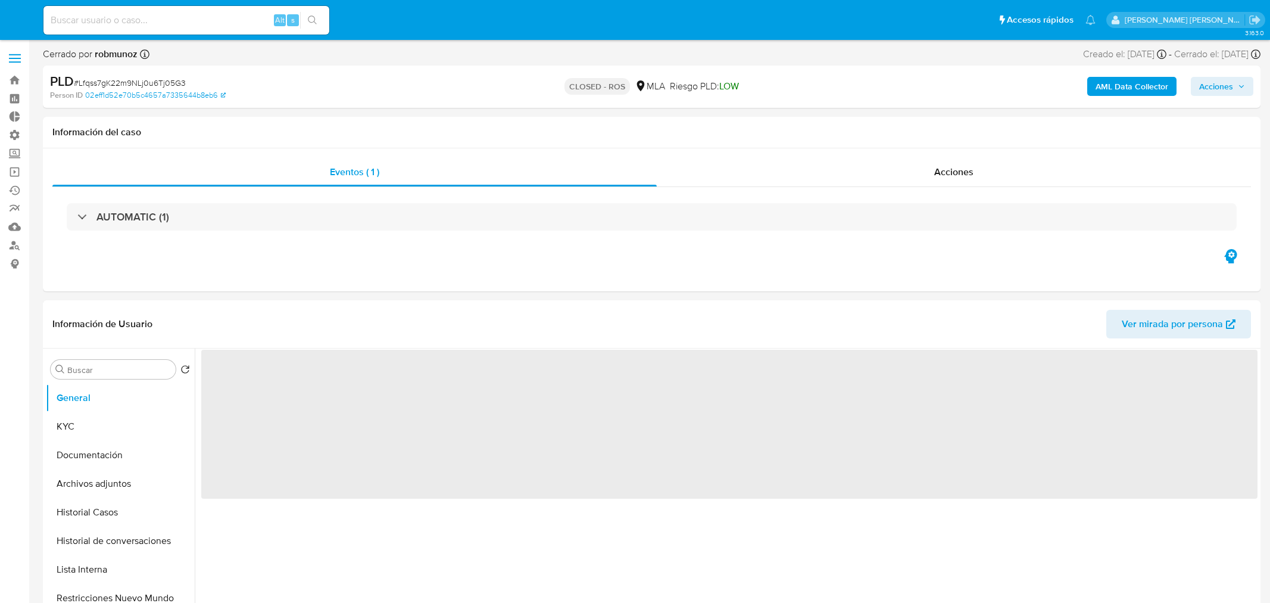
select select "10"
